Goal: Information Seeking & Learning: Find specific fact

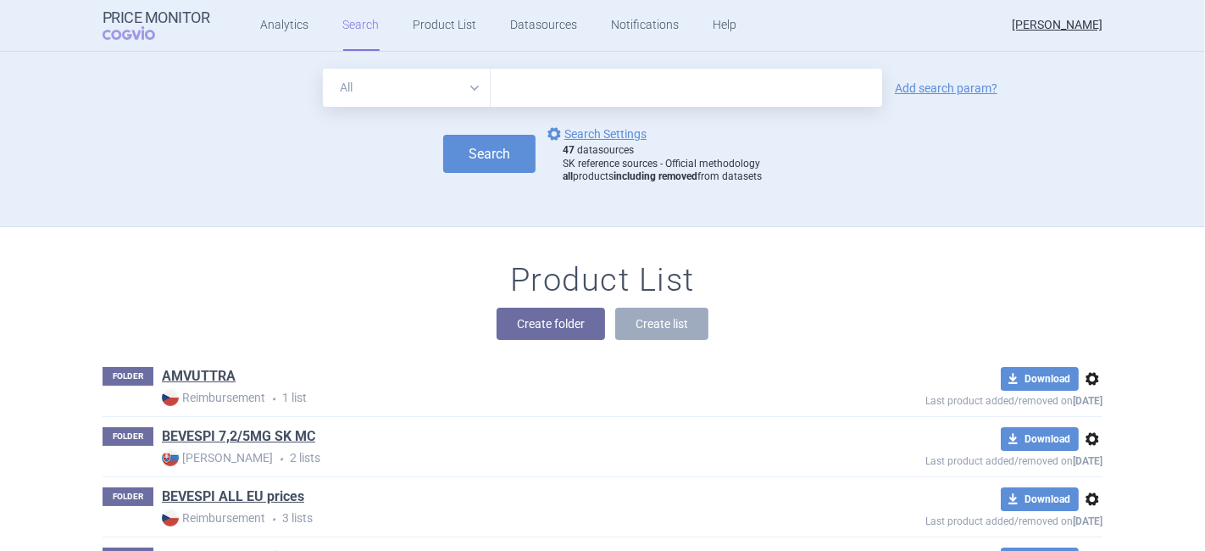
click at [535, 84] on input "text" at bounding box center [687, 88] width 392 height 38
type input "[MEDICAL_DATA]"
click at [954, 86] on link "Add search param?" at bounding box center [946, 88] width 103 height 12
select select "brandName"
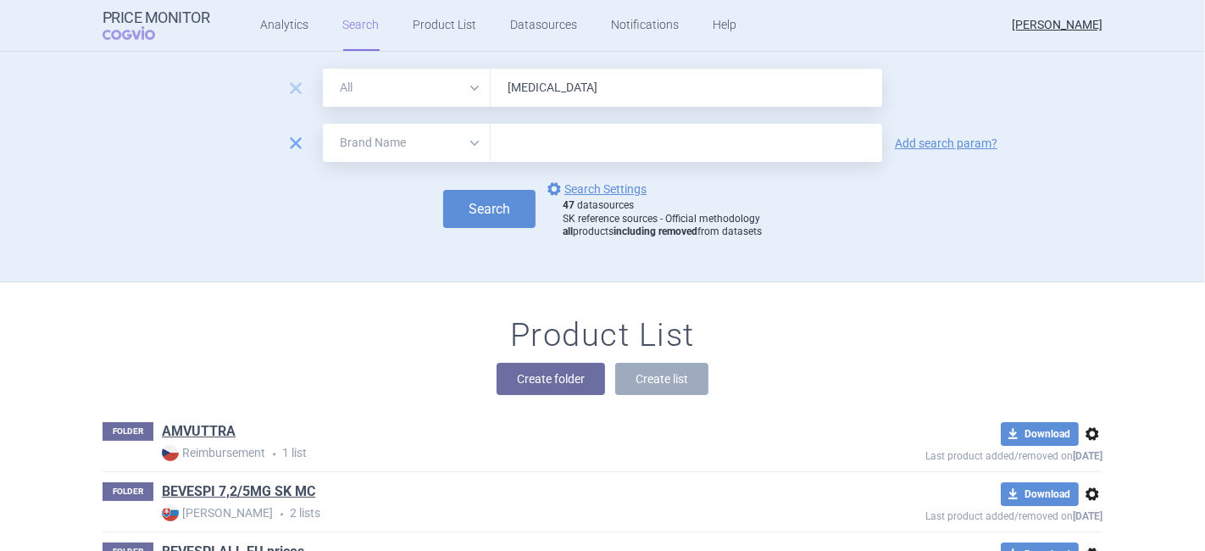
click at [284, 144] on span "remove" at bounding box center [296, 143] width 24 height 24
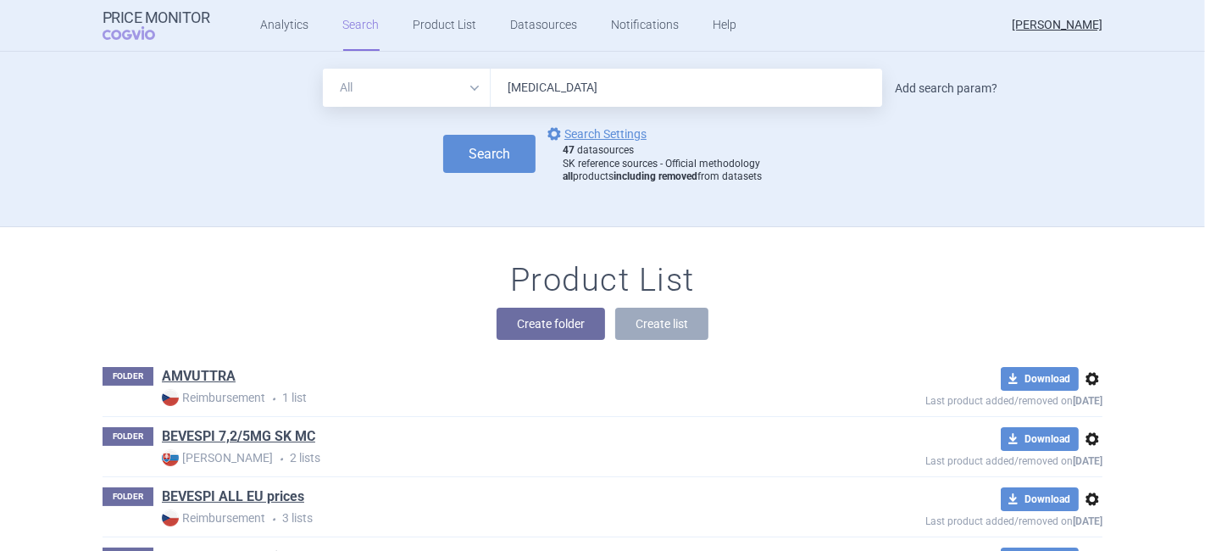
click at [927, 84] on link "Add search param?" at bounding box center [946, 88] width 103 height 12
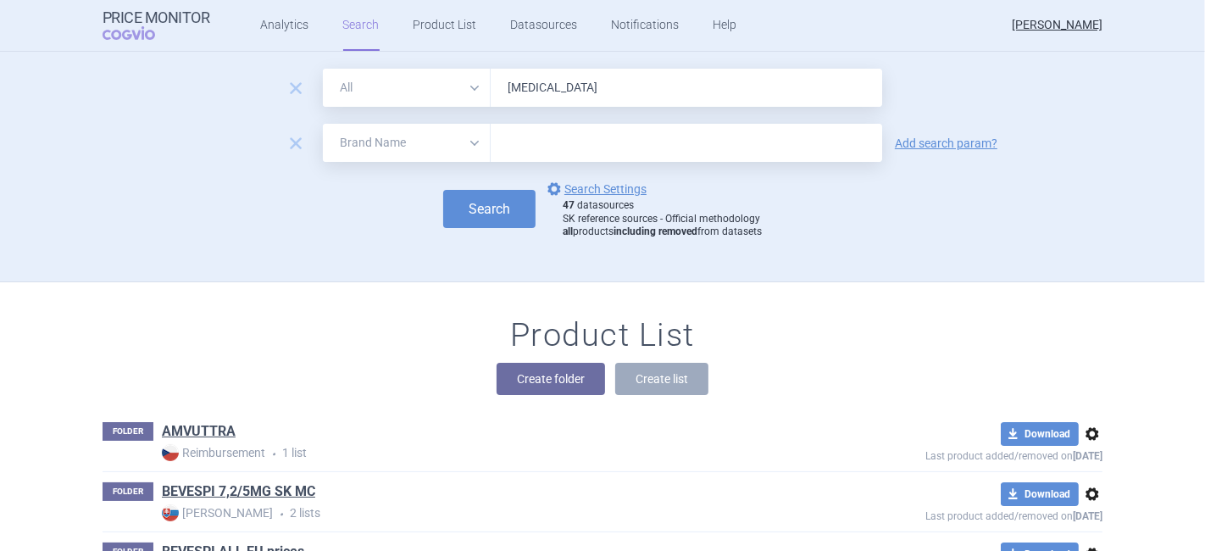
click at [397, 143] on select "All Brand Name ATC Company Active Substance Country Newer than" at bounding box center [407, 143] width 168 height 38
select select "country"
click at [323, 124] on select "All Brand Name ATC Company Active Substance Country Newer than" at bounding box center [407, 143] width 168 height 38
click at [530, 141] on input "text" at bounding box center [686, 143] width 375 height 22
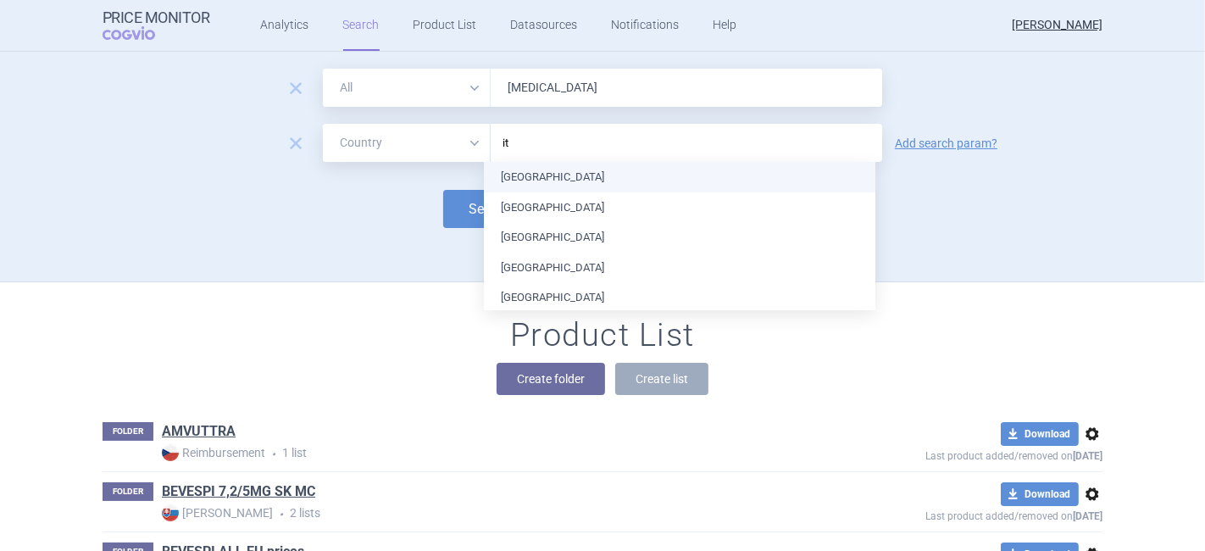
type input "ita"
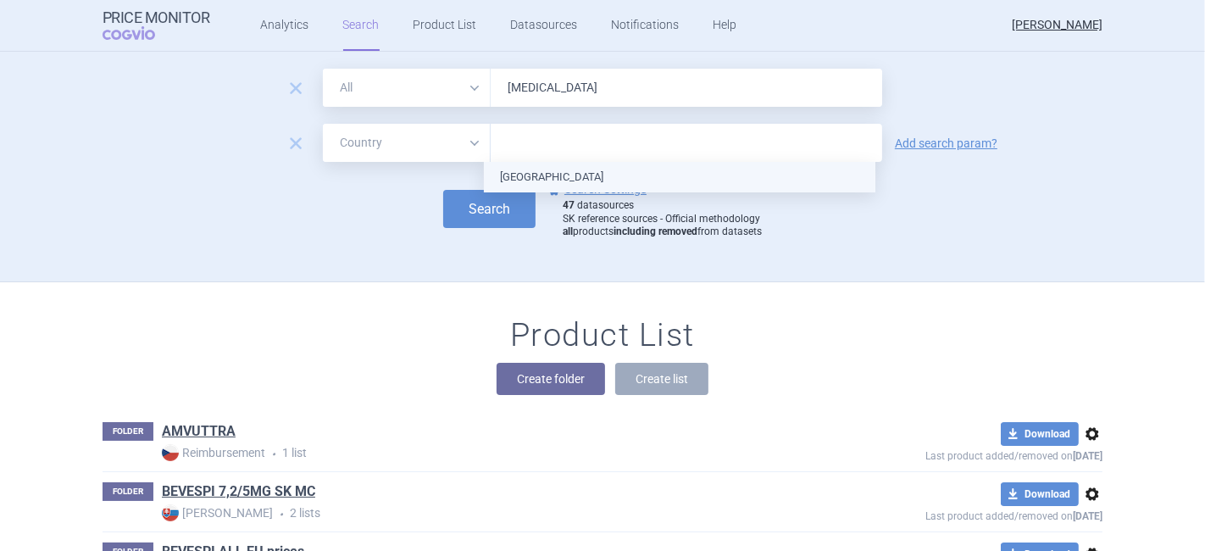
click at [513, 165] on ul "[GEOGRAPHIC_DATA]" at bounding box center [680, 177] width 392 height 31
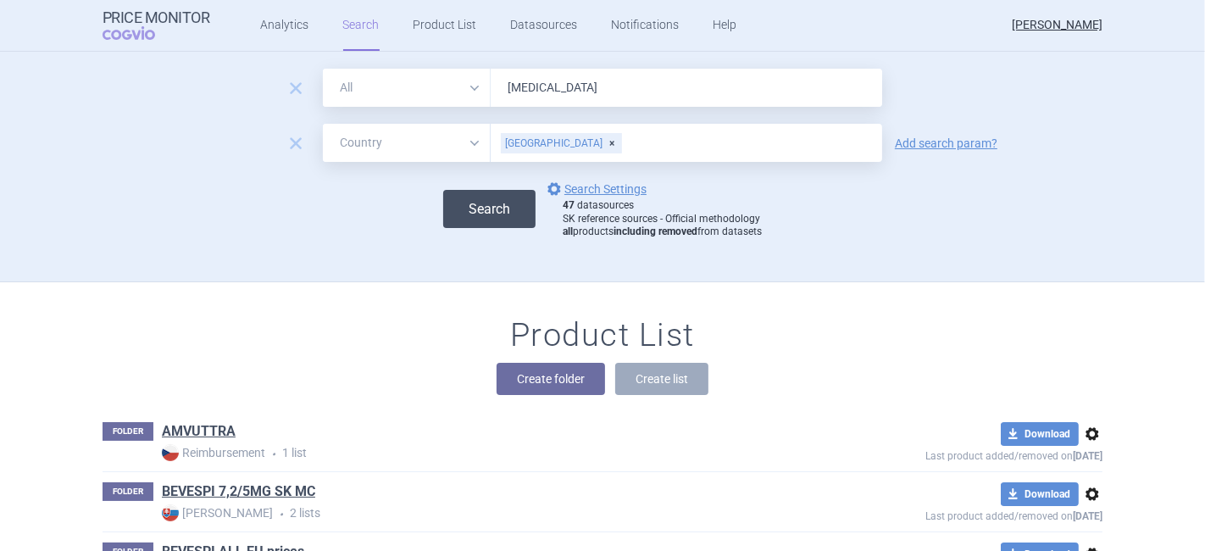
click at [467, 197] on button "Search" at bounding box center [489, 209] width 92 height 38
select select "country"
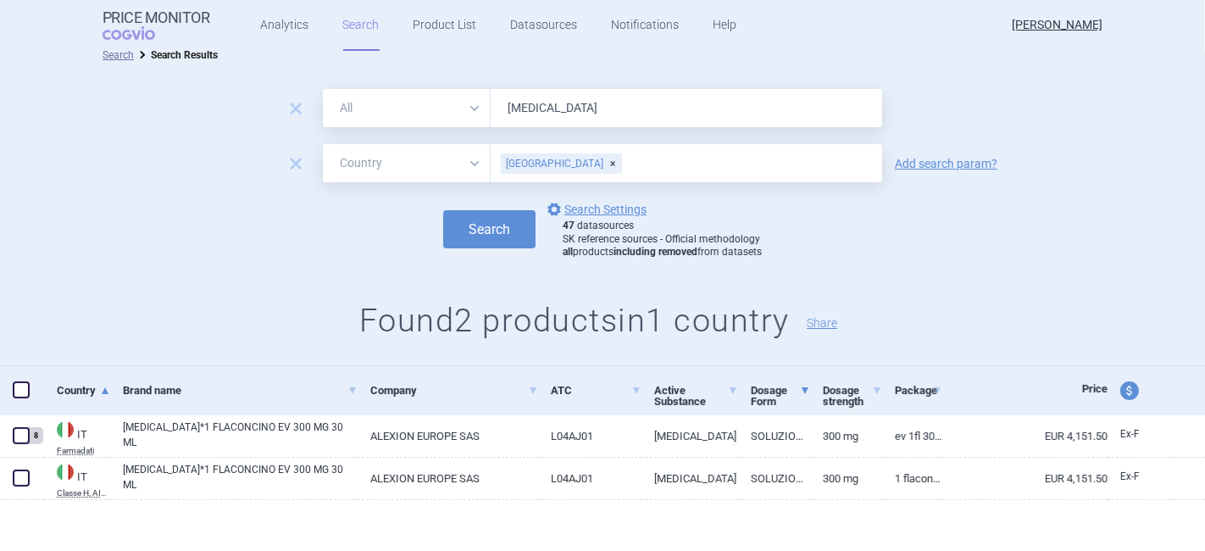
scroll to position [18, 0]
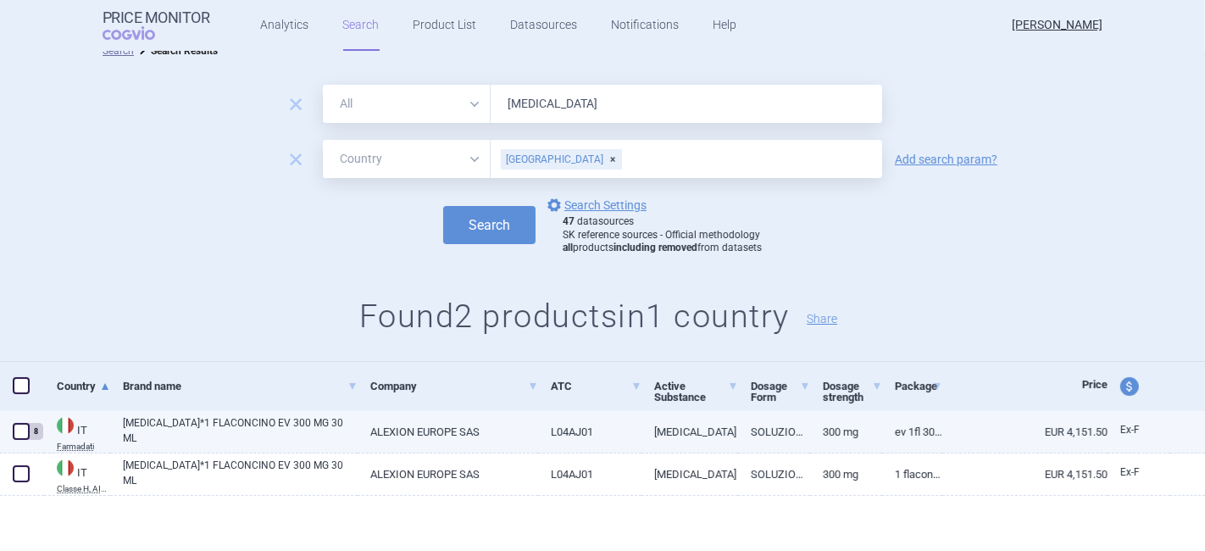
click at [724, 428] on link "[MEDICAL_DATA]" at bounding box center [690, 432] width 97 height 42
select select "EUR"
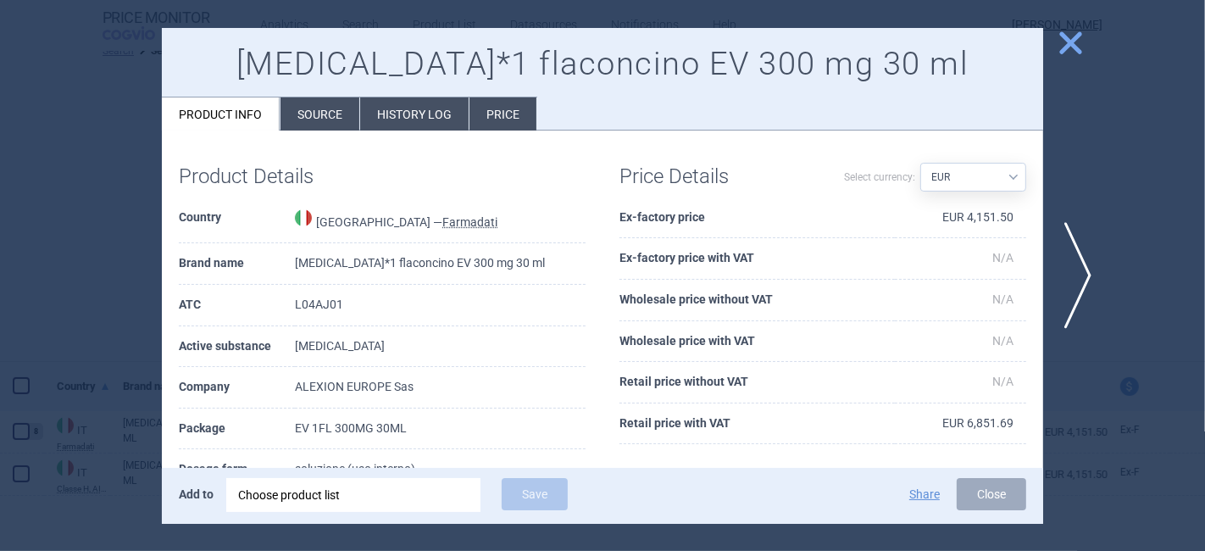
click at [314, 117] on li "Source" at bounding box center [320, 113] width 79 height 33
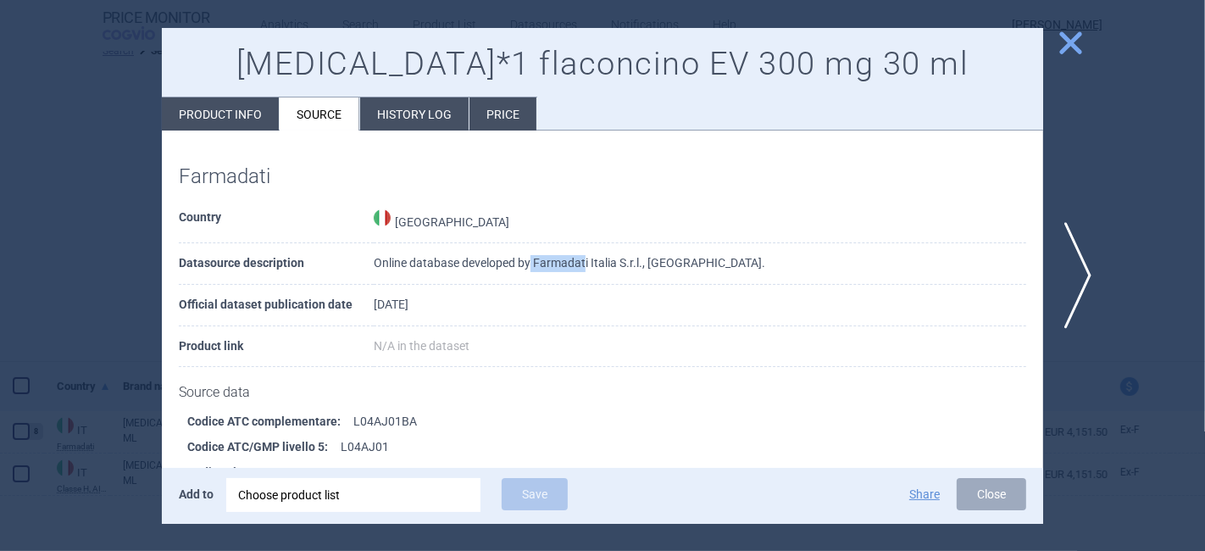
drag, startPoint x: 582, startPoint y: 260, endPoint x: 529, endPoint y: 258, distance: 53.5
click at [529, 258] on td "Online database developed by Farmadati Italia S.r.l., [GEOGRAPHIC_DATA]." at bounding box center [700, 264] width 653 height 42
copy td "Farmadat"
